Goal: Check status

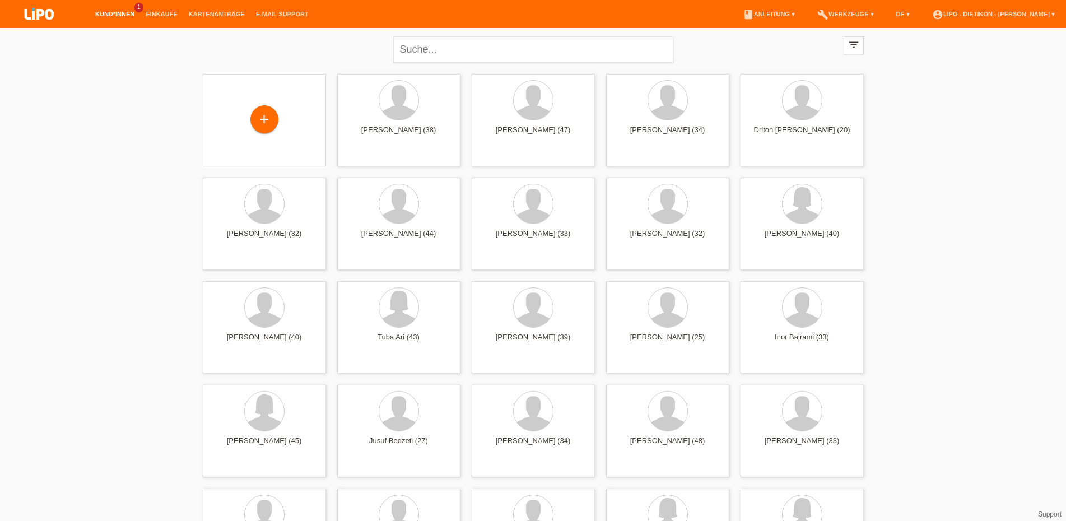
click at [122, 10] on li "Kund*innen 1" at bounding box center [115, 14] width 50 height 29
click at [119, 13] on link "Kund*innen" at bounding box center [115, 14] width 50 height 7
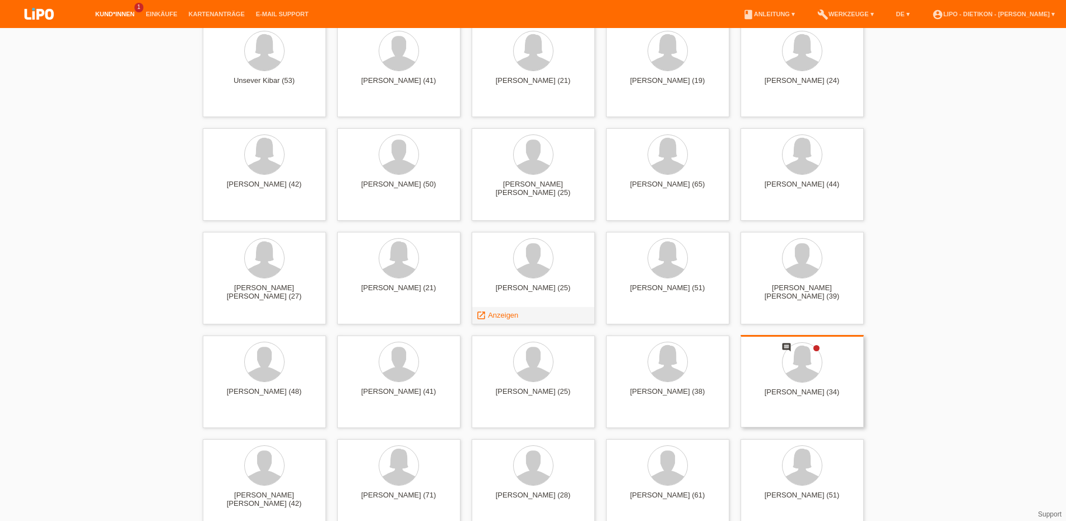
scroll to position [1829, 0]
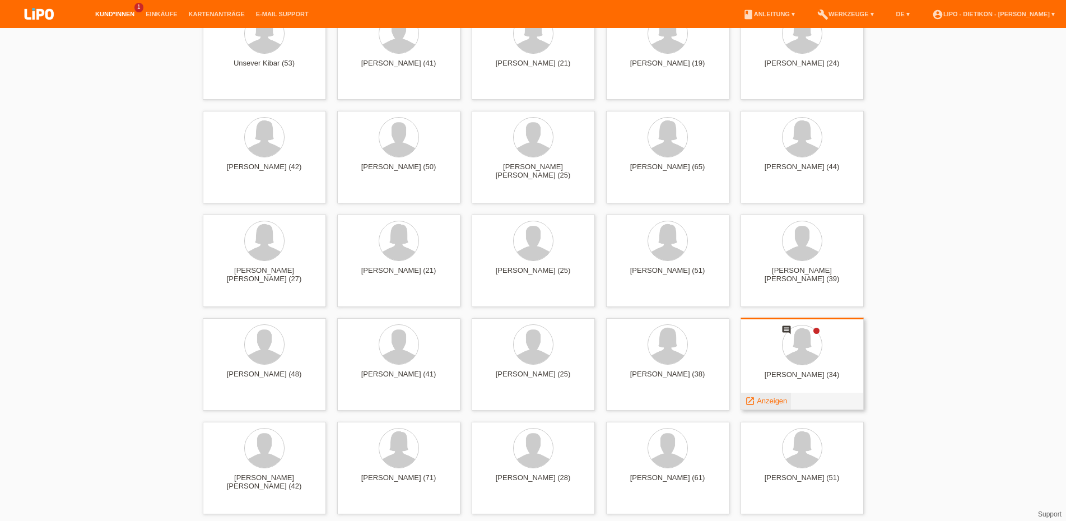
click at [756, 401] on link "launch Anzeigen" at bounding box center [766, 401] width 43 height 8
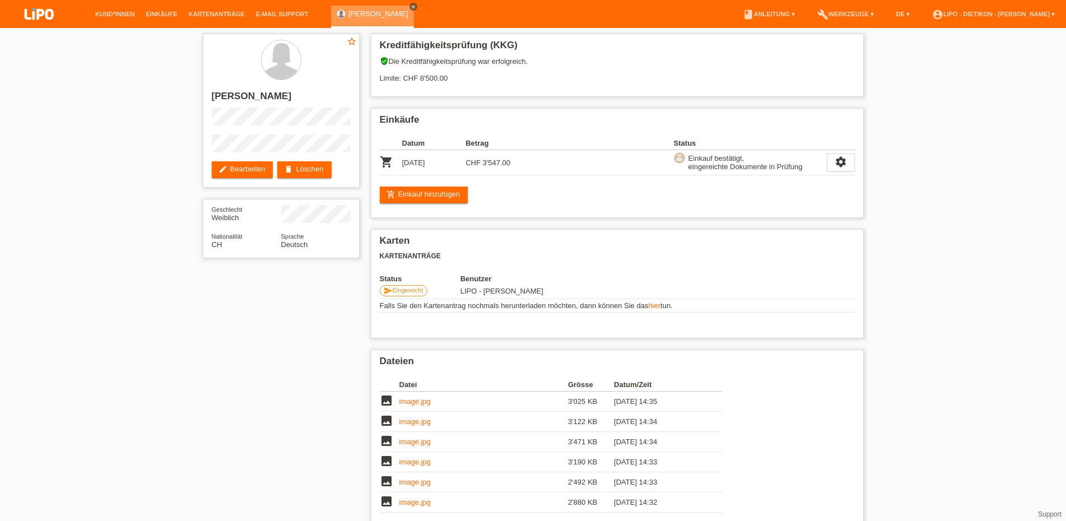
click at [411, 4] on icon "close" at bounding box center [414, 7] width 6 height 6
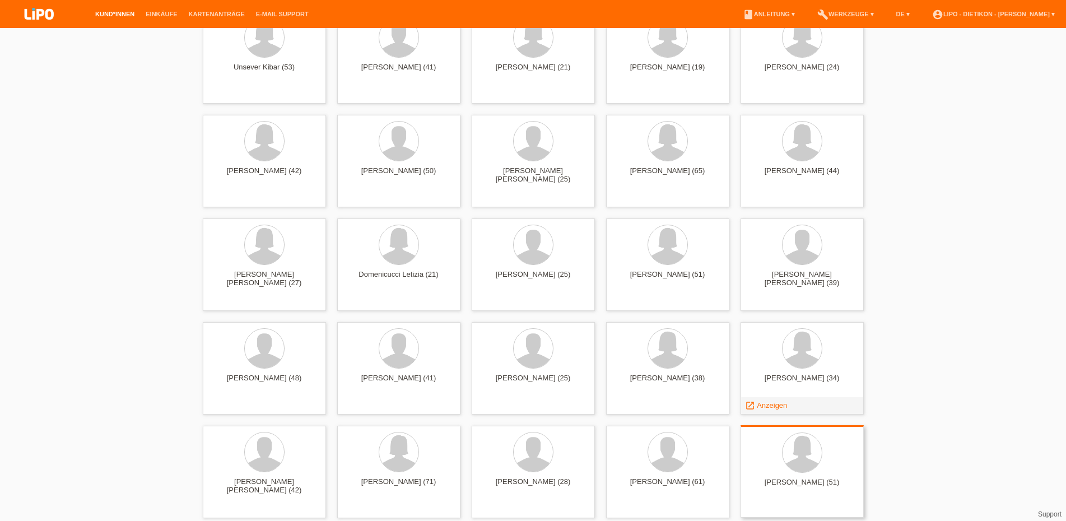
scroll to position [1829, 0]
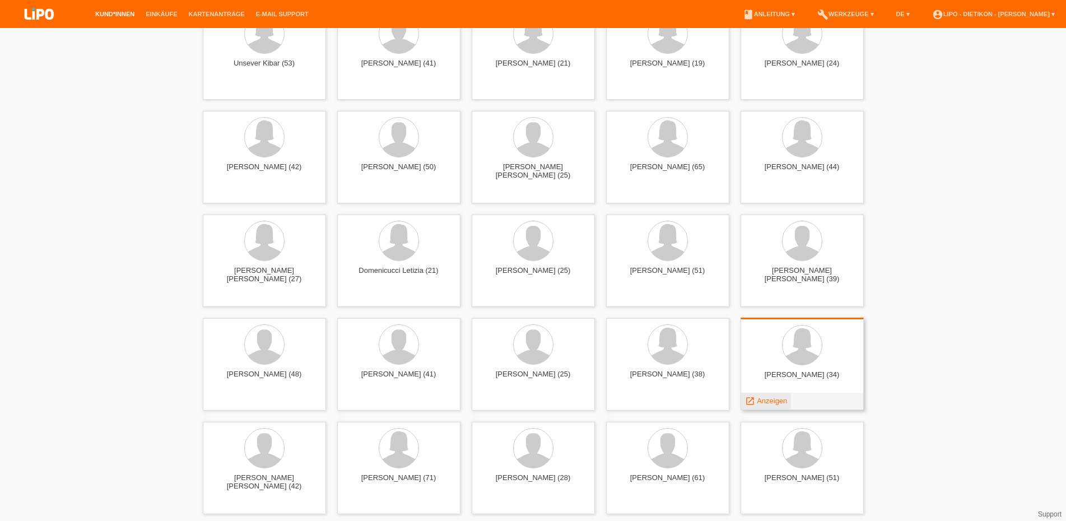
click at [757, 403] on link "launch Anzeigen" at bounding box center [766, 401] width 43 height 8
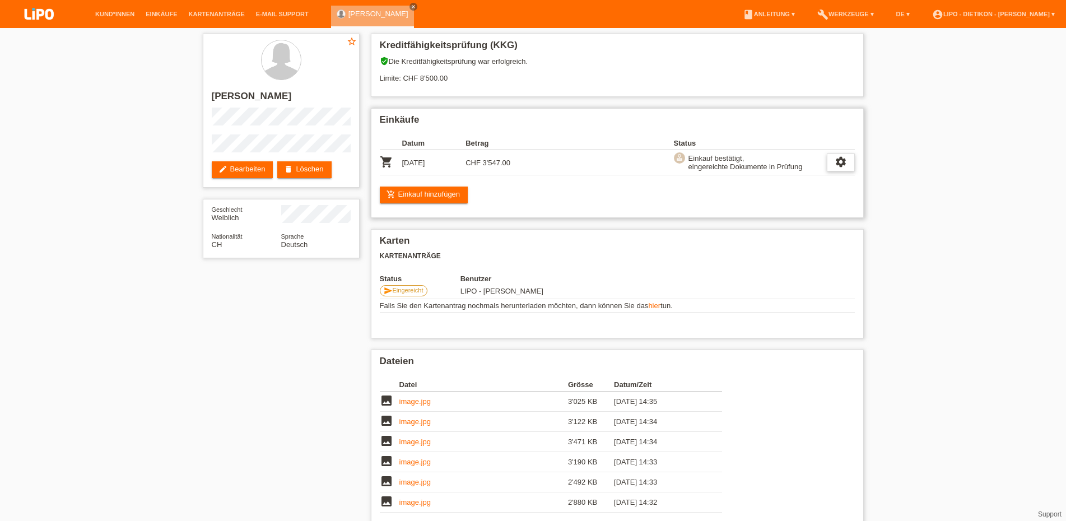
click at [844, 166] on icon "settings" at bounding box center [841, 162] width 12 height 12
click at [610, 235] on div "Karten Kartenanträge Status Benutzer send Eingereicht LIPO - Dietikon - Mohamme…" at bounding box center [617, 283] width 493 height 109
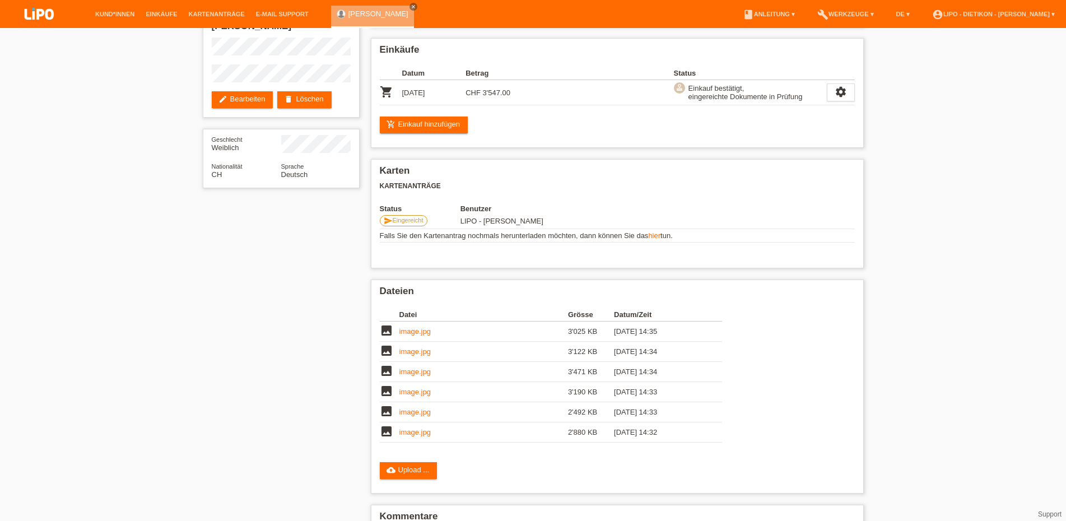
scroll to position [63, 0]
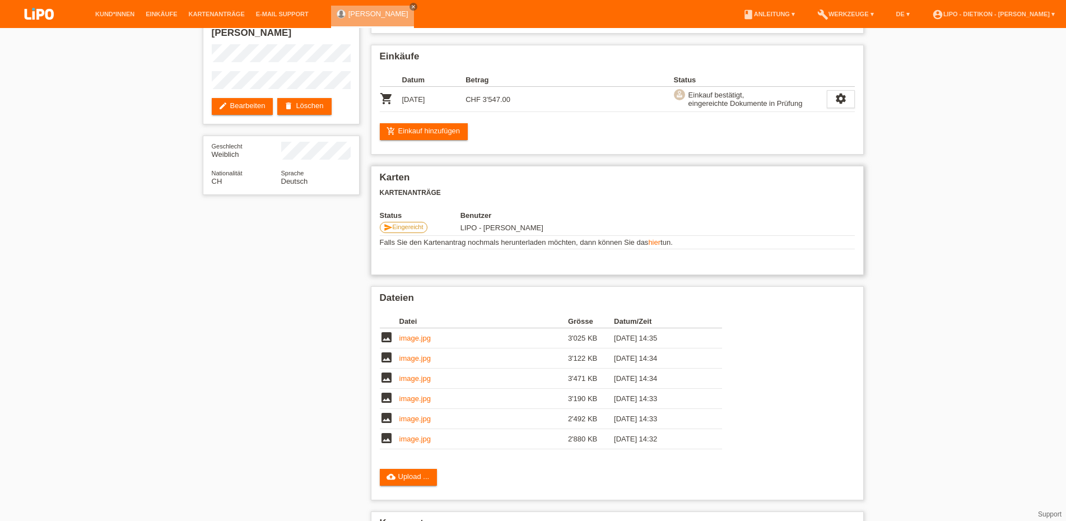
click at [409, 230] on span "Eingereicht" at bounding box center [408, 227] width 31 height 7
click at [659, 247] on link "hier" at bounding box center [654, 242] width 12 height 8
click at [407, 342] on link "image.jpg" at bounding box center [415, 338] width 31 height 8
click at [426, 363] on link "image.jpg" at bounding box center [415, 358] width 31 height 8
click at [418, 383] on link "image.jpg" at bounding box center [415, 378] width 31 height 8
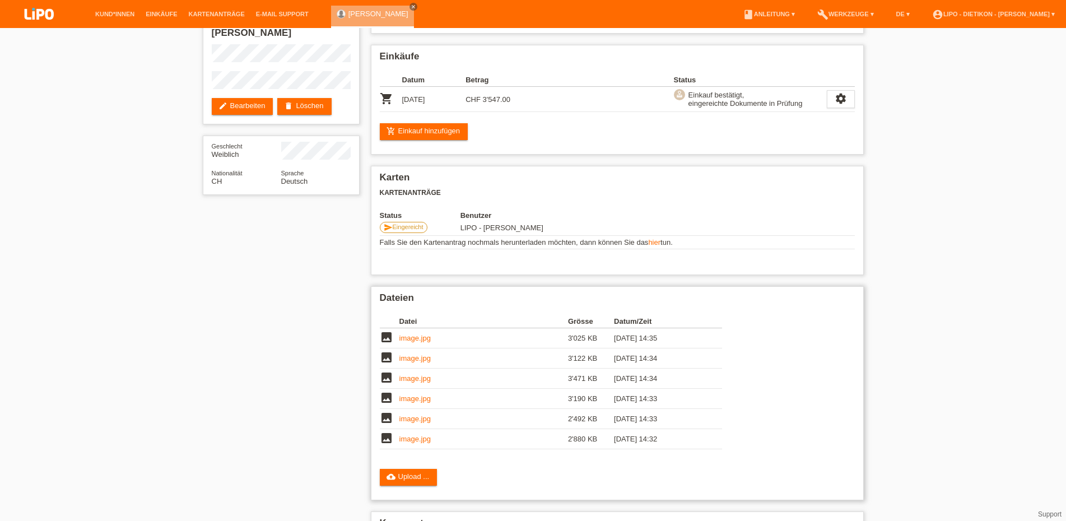
click at [422, 403] on link "image.jpg" at bounding box center [415, 399] width 31 height 8
click at [418, 423] on link "image.jpg" at bounding box center [415, 419] width 31 height 8
click at [428, 443] on link "image.jpg" at bounding box center [415, 439] width 31 height 8
click at [411, 5] on icon "close" at bounding box center [414, 7] width 6 height 6
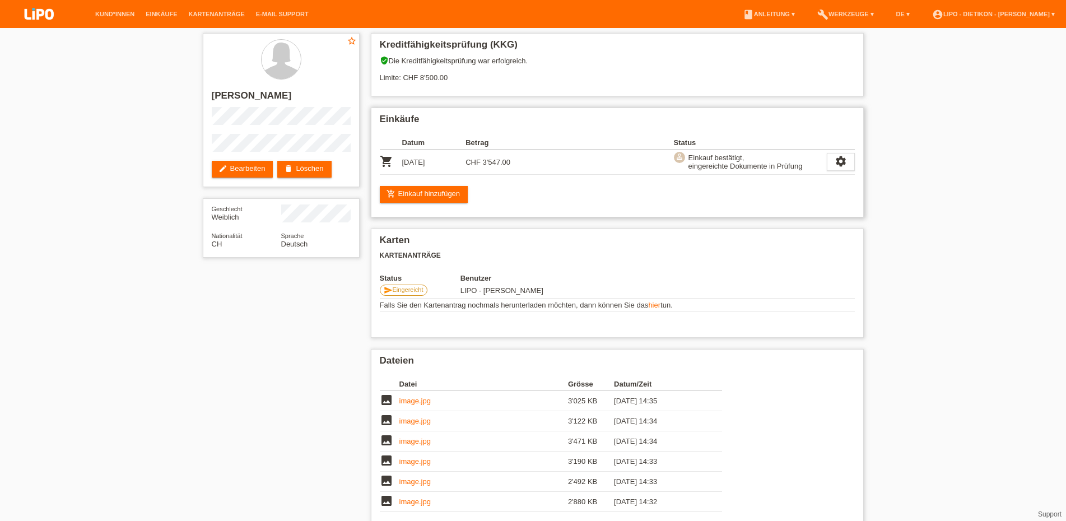
scroll to position [0, 0]
